Goal: Entertainment & Leisure: Consume media (video, audio)

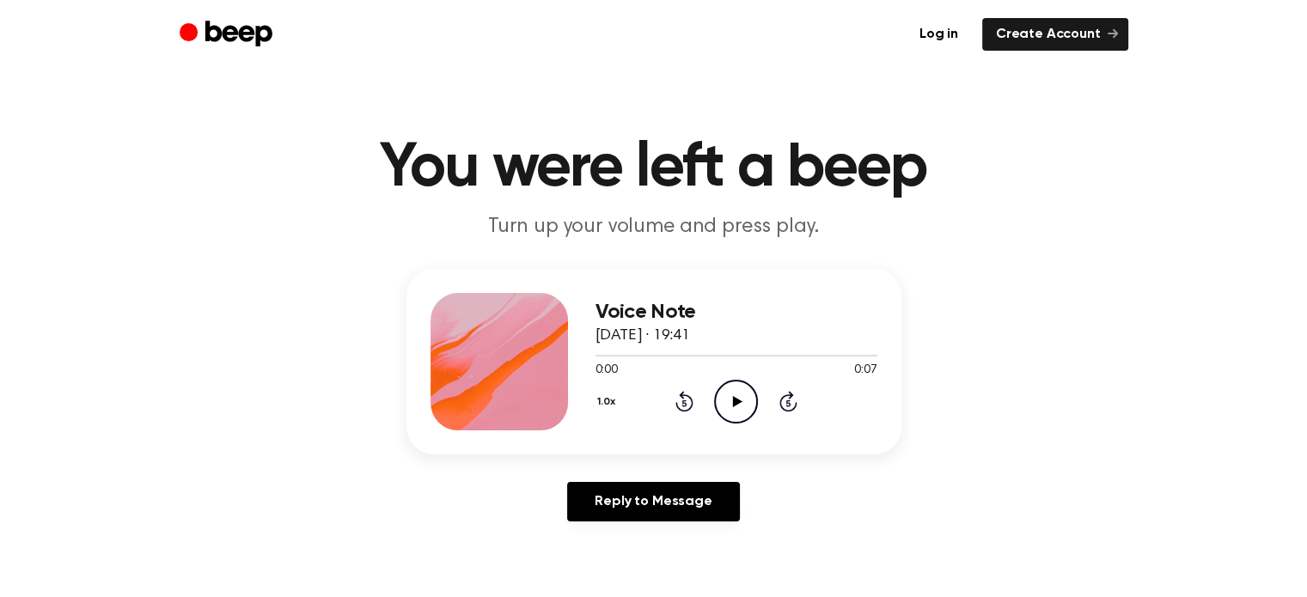
click at [733, 403] on icon at bounding box center [737, 401] width 9 height 11
click at [736, 395] on icon "Play Audio" at bounding box center [736, 402] width 44 height 44
click at [733, 398] on icon at bounding box center [737, 401] width 9 height 11
click at [737, 395] on icon "Play Audio" at bounding box center [736, 402] width 44 height 44
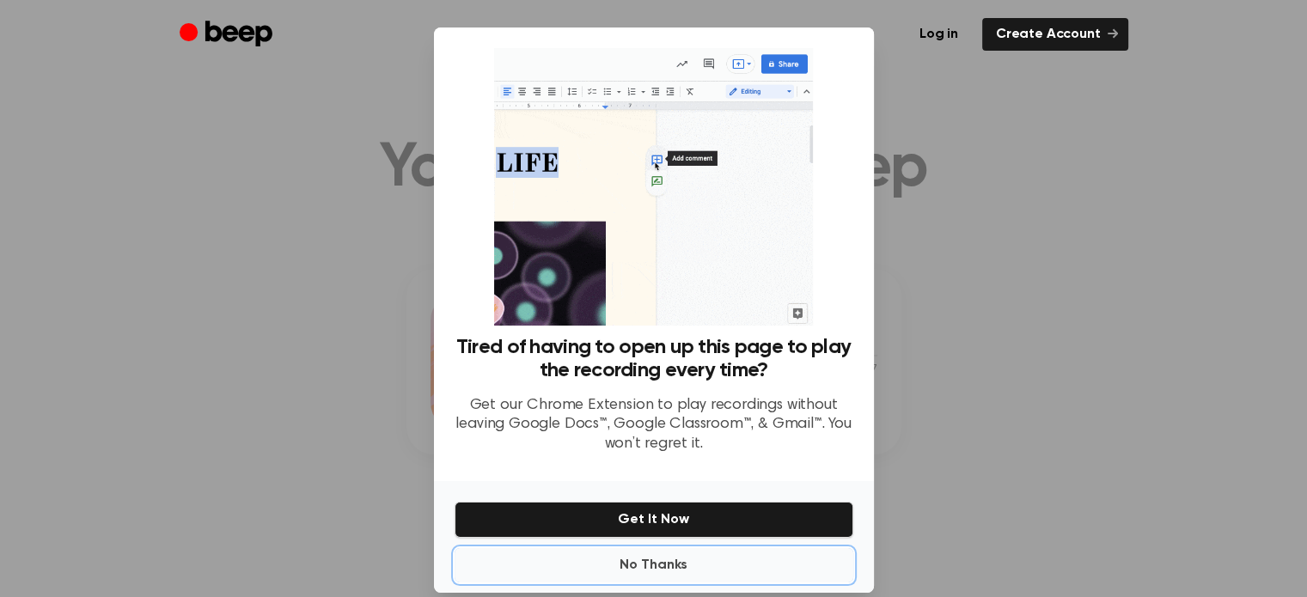
click at [645, 563] on button "No Thanks" at bounding box center [654, 565] width 399 height 34
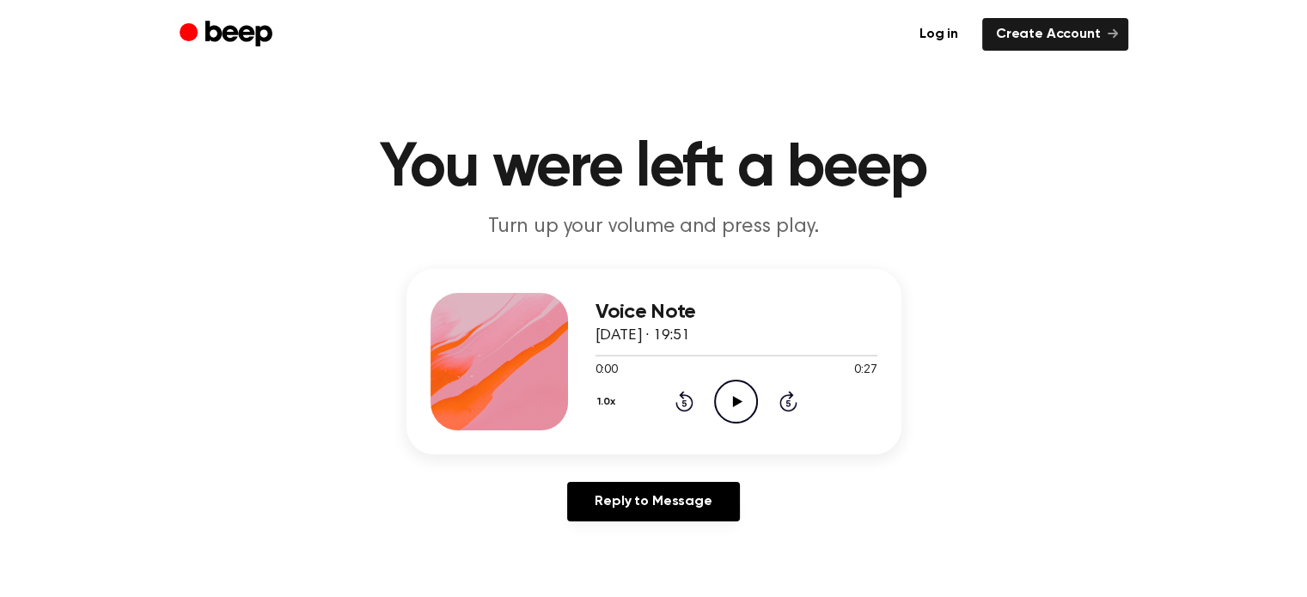
click at [734, 399] on icon at bounding box center [737, 401] width 9 height 11
